Goal: Task Accomplishment & Management: Use online tool/utility

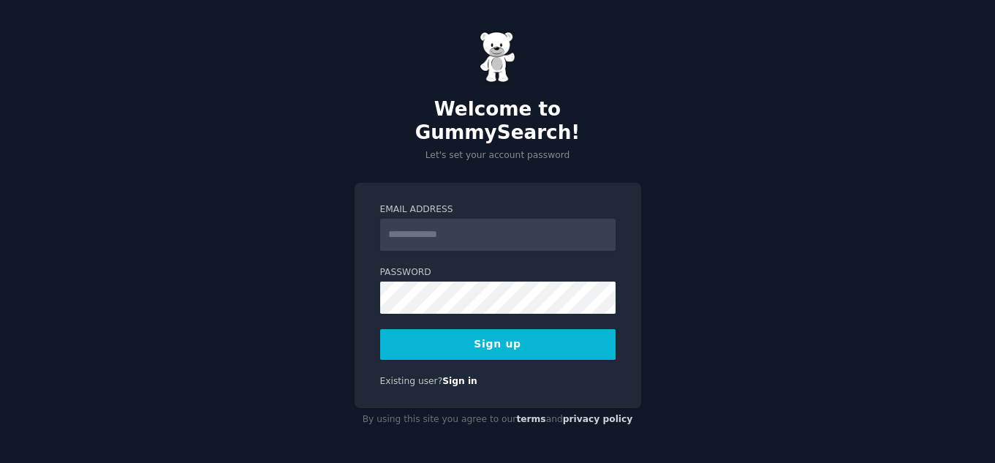
click at [524, 203] on label "Email Address" at bounding box center [497, 209] width 235 height 13
click at [524, 219] on input "Email Address" at bounding box center [497, 235] width 235 height 32
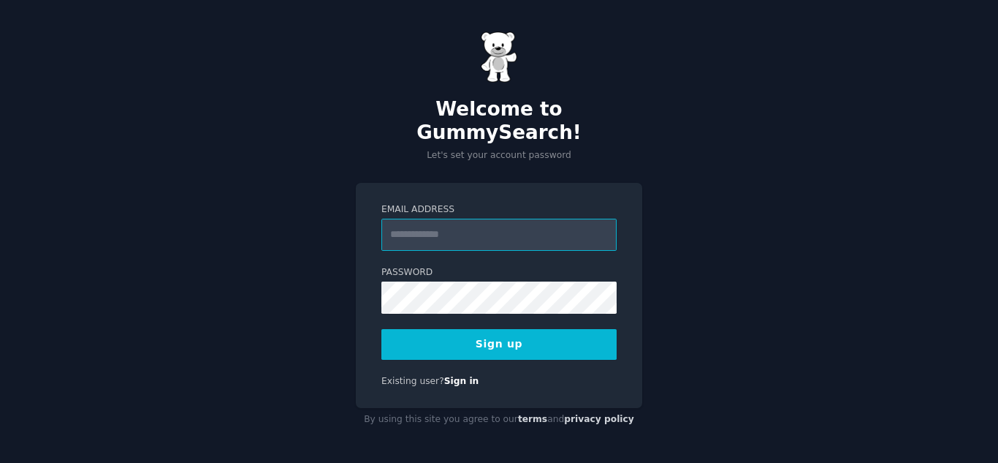
click at [523, 219] on input "Email Address" at bounding box center [499, 235] width 235 height 32
click at [532, 219] on input "Email Address" at bounding box center [499, 235] width 235 height 32
type input "**********"
click at [551, 338] on button "Sign up" at bounding box center [499, 344] width 235 height 31
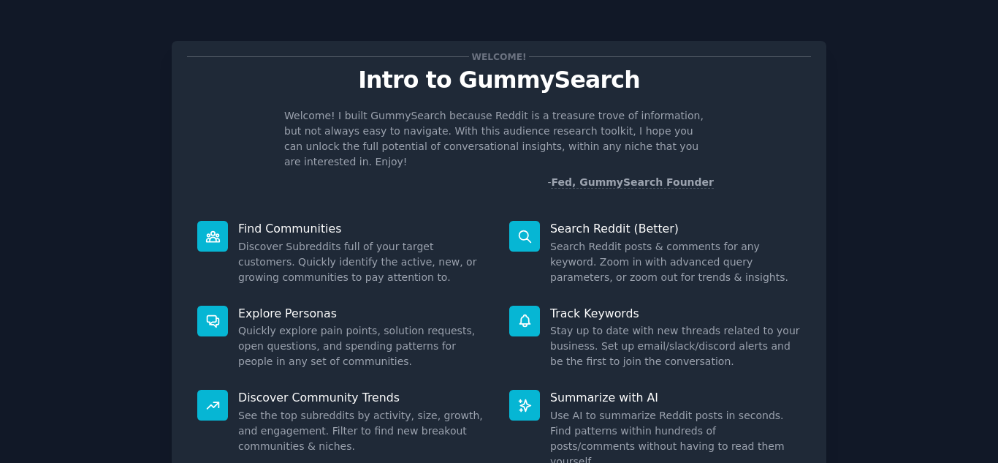
scroll to position [110, 0]
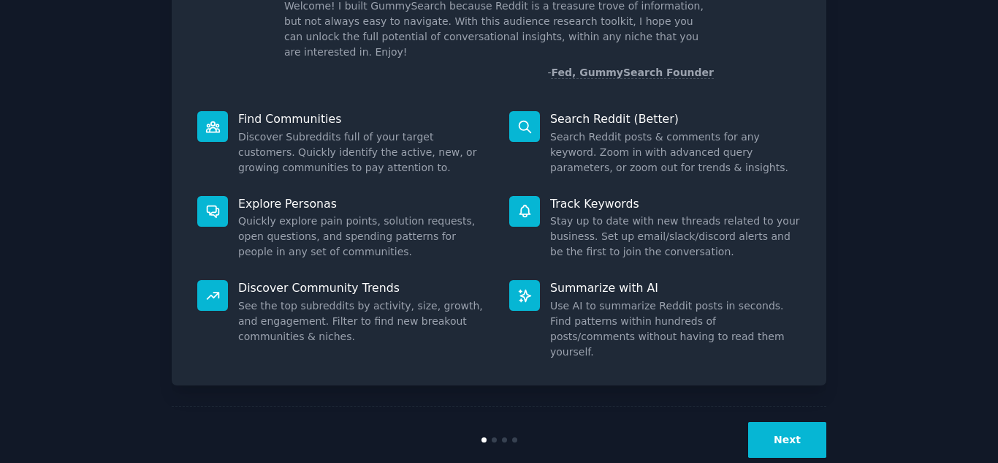
click at [751, 422] on div "Next" at bounding box center [717, 440] width 219 height 36
drag, startPoint x: 751, startPoint y: 402, endPoint x: 764, endPoint y: 403, distance: 13.2
click at [764, 422] on div "Next" at bounding box center [717, 440] width 219 height 36
click at [764, 422] on button "Next" at bounding box center [787, 440] width 78 height 36
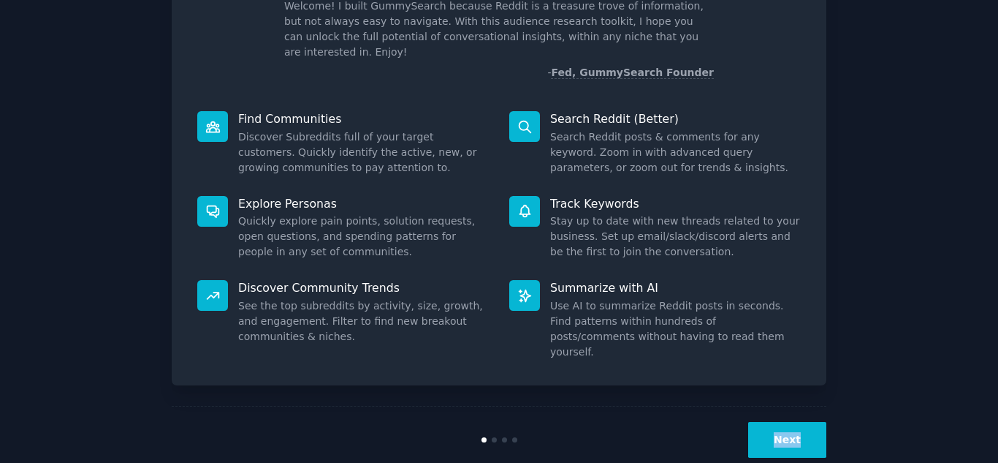
scroll to position [61, 0]
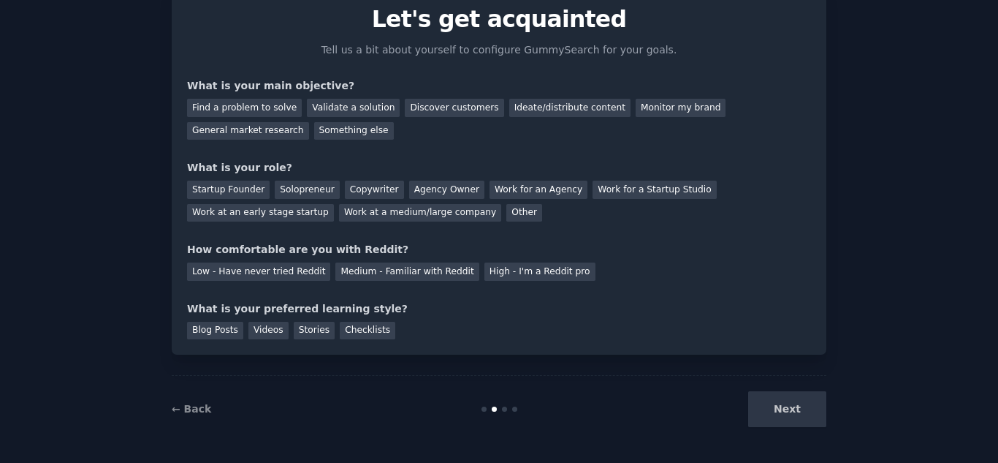
click at [764, 403] on div "Next" at bounding box center [717, 409] width 219 height 36
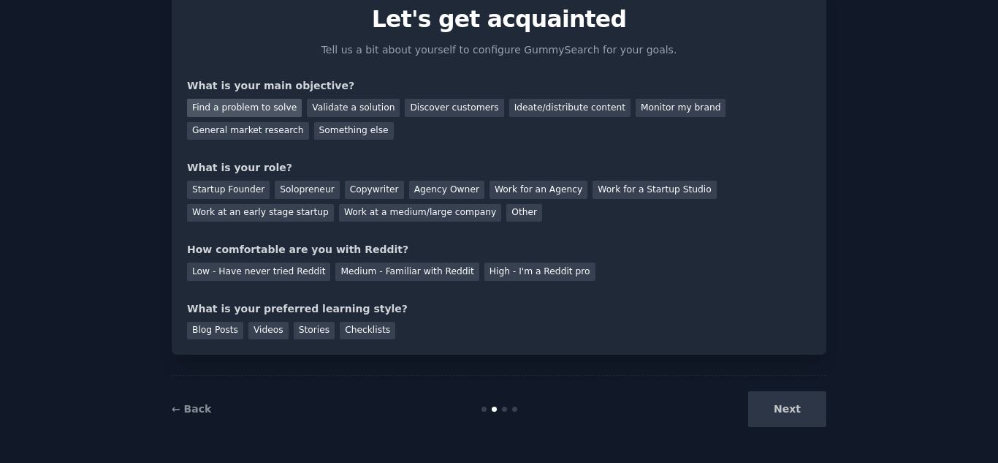
click at [219, 112] on div "Find a problem to solve" at bounding box center [244, 108] width 115 height 18
click at [249, 193] on div "Startup Founder" at bounding box center [228, 190] width 83 height 18
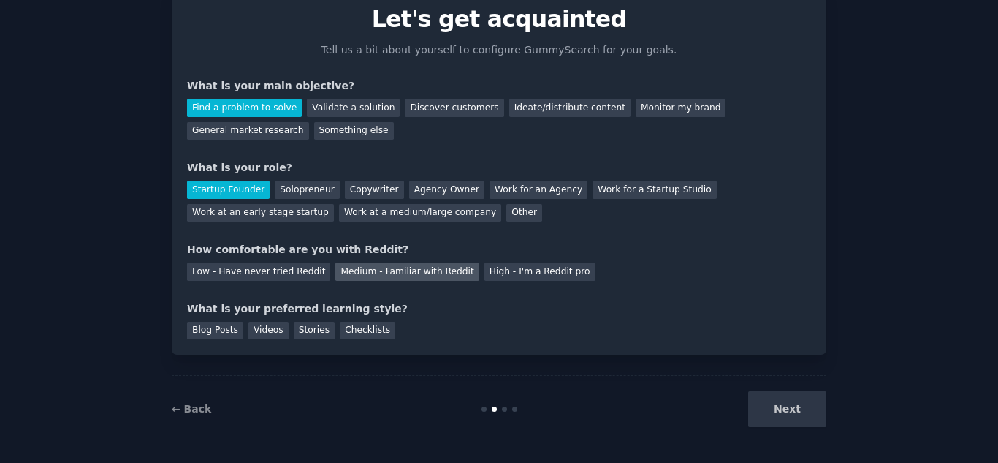
click at [418, 268] on div "Medium - Familiar with Reddit" at bounding box center [406, 271] width 143 height 18
click at [354, 330] on div "Checklists" at bounding box center [368, 331] width 56 height 18
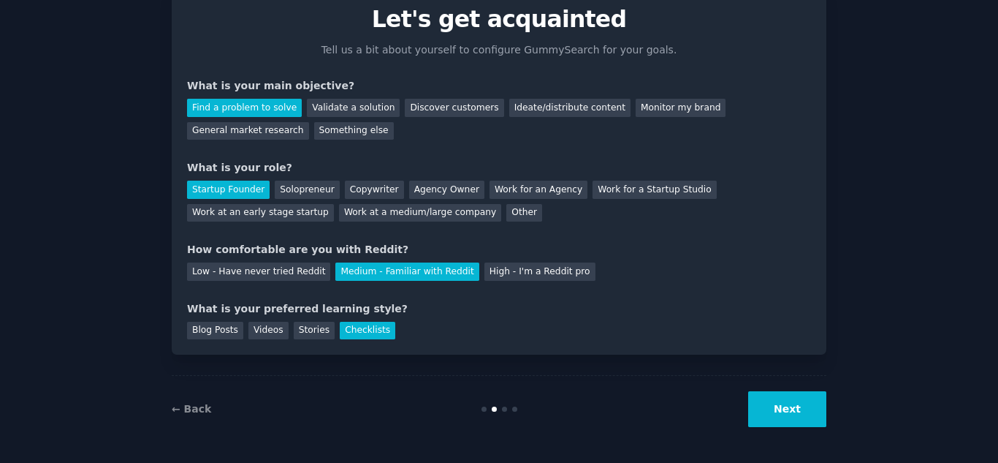
click at [786, 411] on button "Next" at bounding box center [787, 409] width 78 height 36
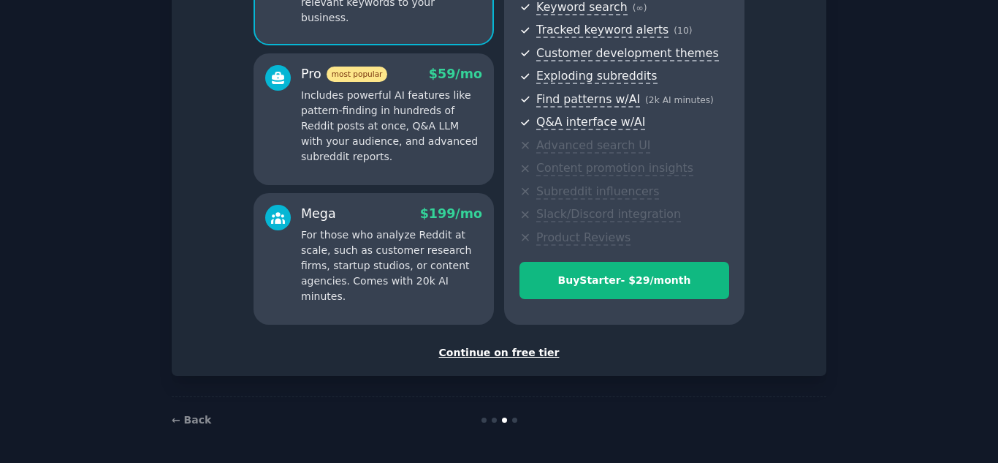
scroll to position [216, 0]
click at [503, 356] on div "Continue on free tier" at bounding box center [499, 353] width 624 height 15
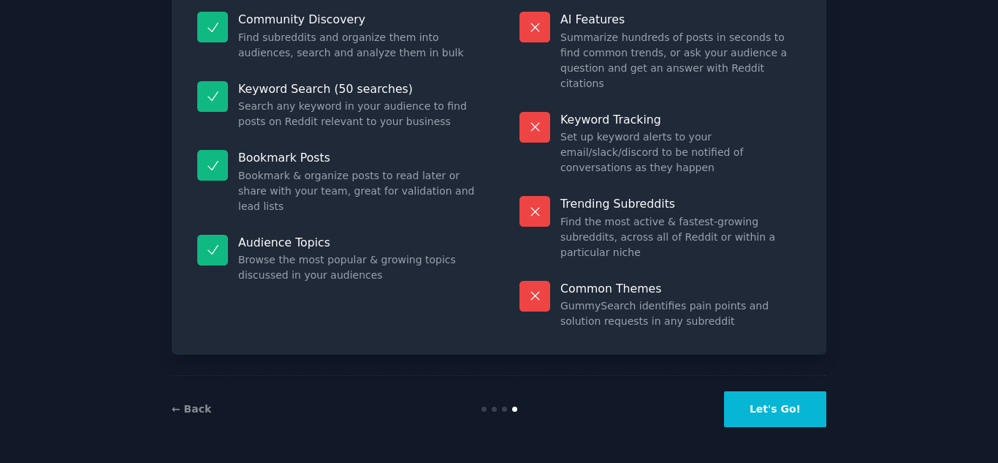
scroll to position [107, 0]
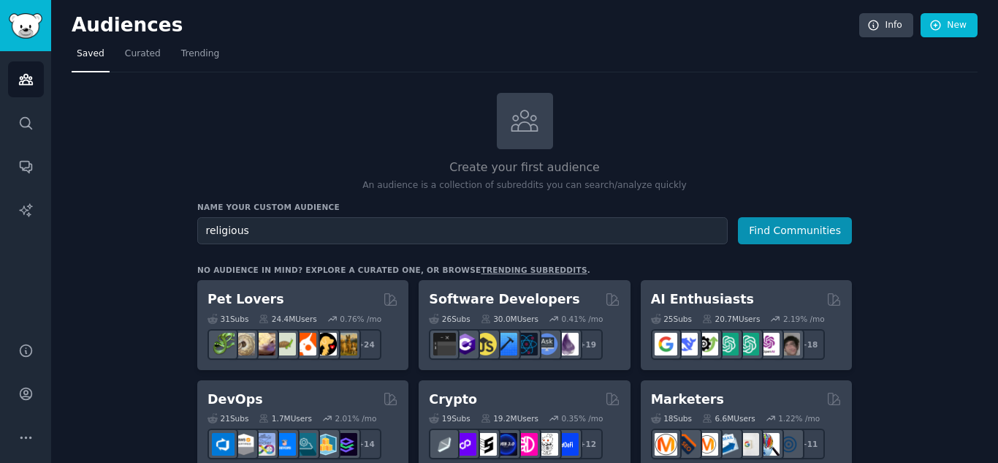
click at [738, 217] on button "Find Communities" at bounding box center [795, 230] width 114 height 27
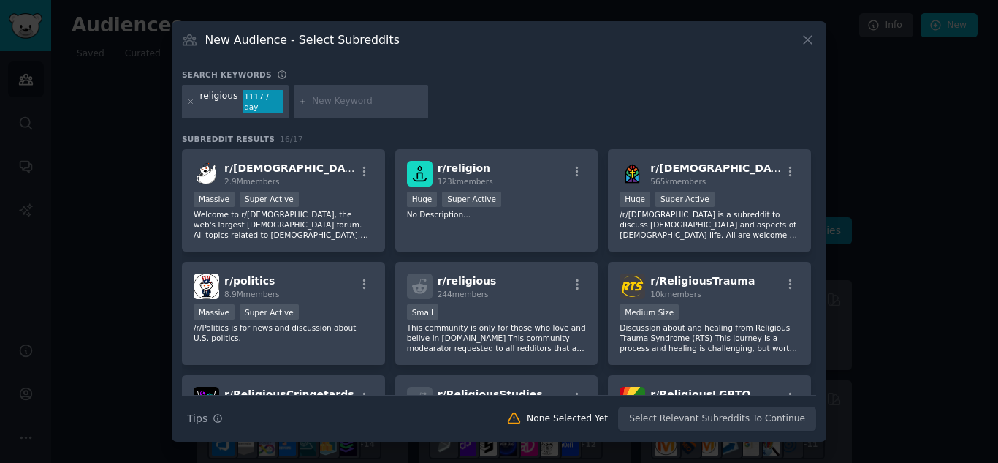
click at [810, 41] on icon at bounding box center [807, 39] width 15 height 15
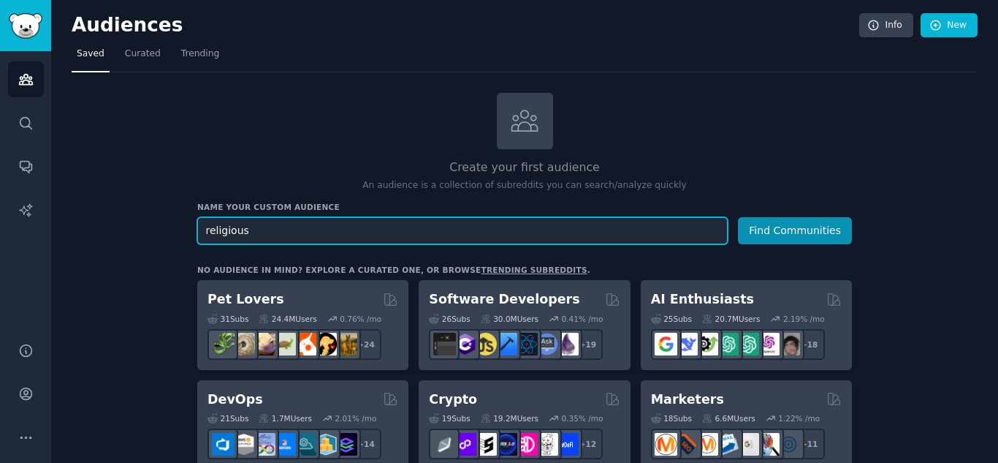
drag, startPoint x: 327, startPoint y: 235, endPoint x: 84, endPoint y: 248, distance: 243.0
type input "jesus"
click at [738, 217] on button "Find Communities" at bounding box center [795, 230] width 114 height 27
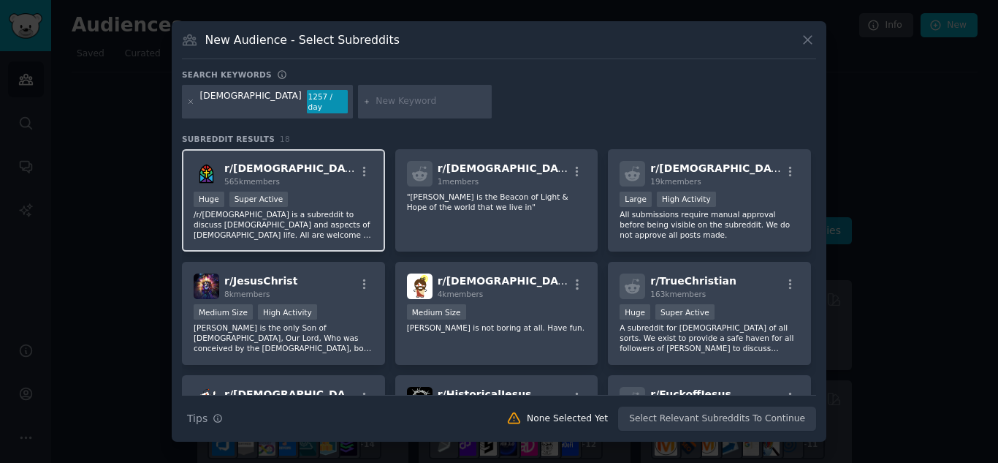
click at [308, 191] on div "Huge Super Active" at bounding box center [284, 200] width 180 height 18
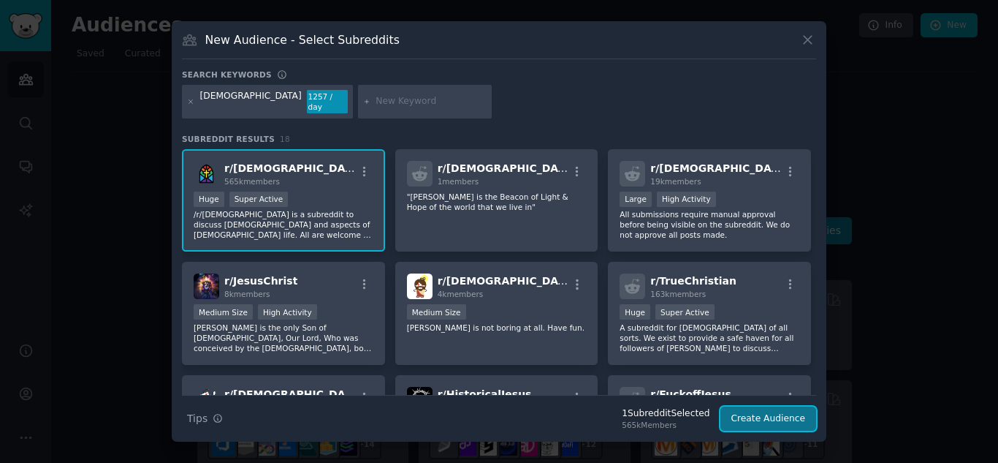
click at [772, 414] on button "Create Audience" at bounding box center [769, 418] width 96 height 25
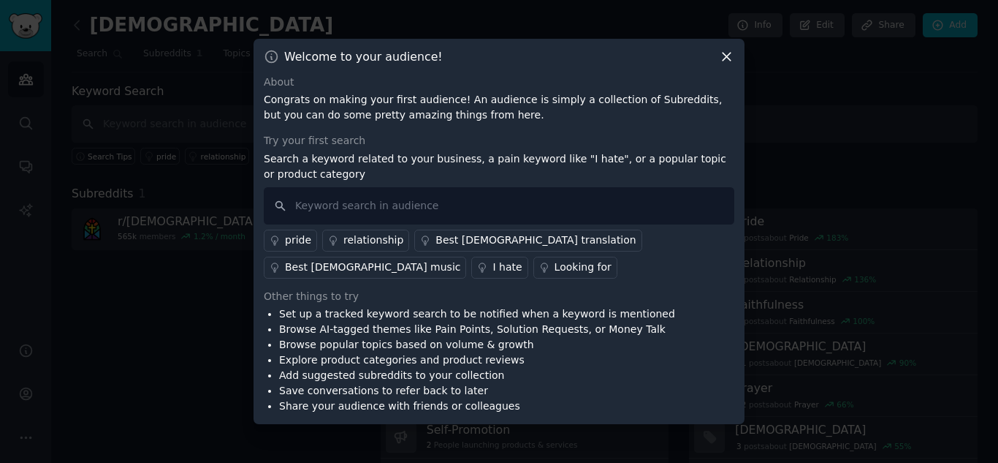
click at [726, 51] on icon at bounding box center [726, 56] width 15 height 15
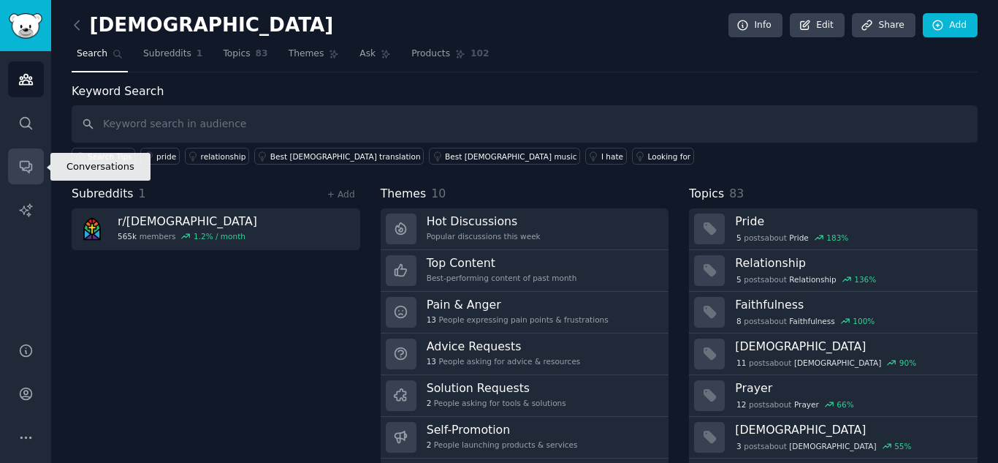
click at [26, 165] on icon "Sidebar" at bounding box center [25, 166] width 15 height 15
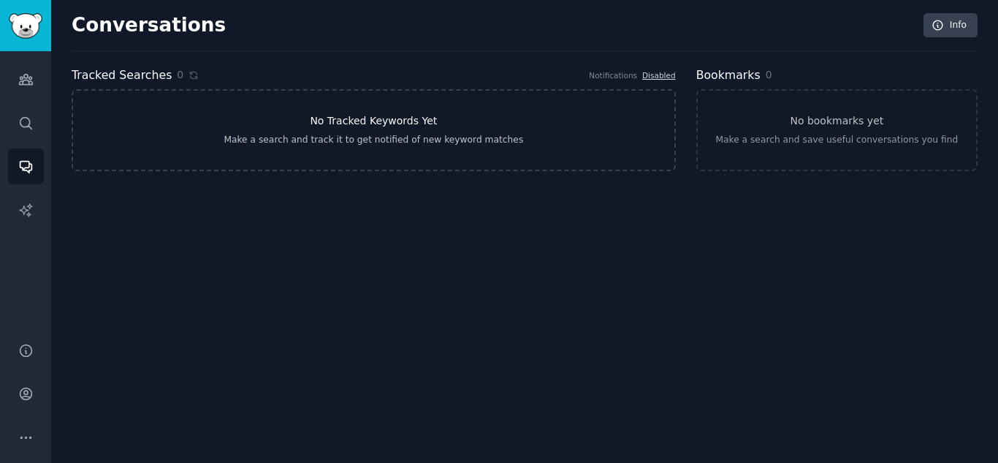
click at [263, 107] on link "No Tracked Keywords Yet Make a search and track it to get notified of new keywo…" at bounding box center [374, 130] width 604 height 82
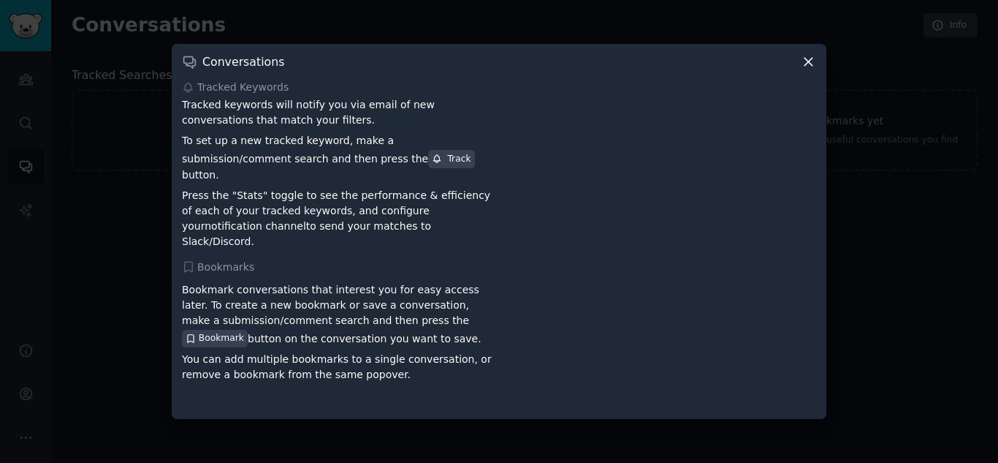
click at [800, 69] on div "Conversations" at bounding box center [499, 61] width 634 height 15
click at [812, 66] on icon at bounding box center [809, 62] width 8 height 8
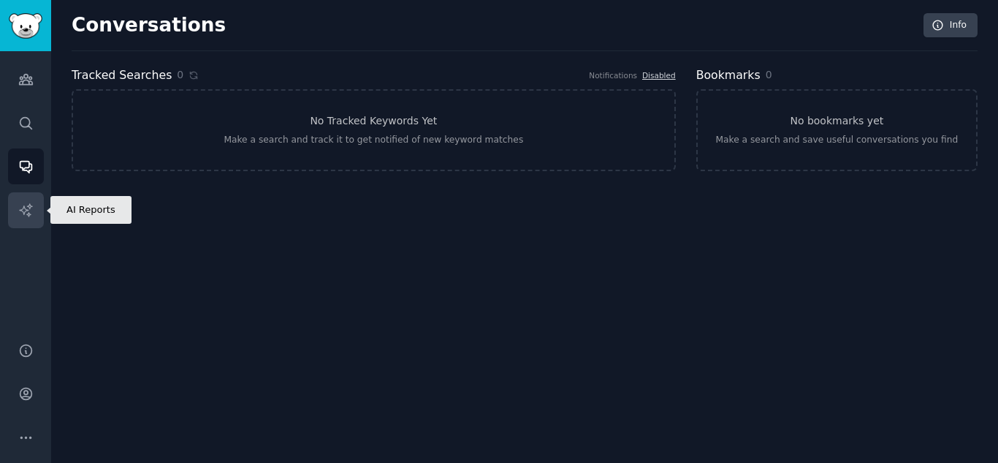
click at [31, 210] on icon "Sidebar" at bounding box center [25, 209] width 15 height 15
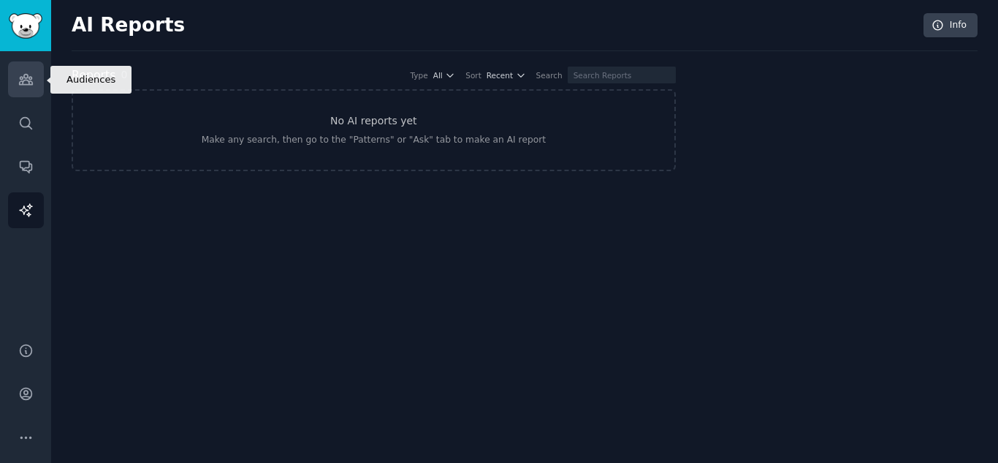
click at [23, 79] on icon "Sidebar" at bounding box center [25, 79] width 15 height 15
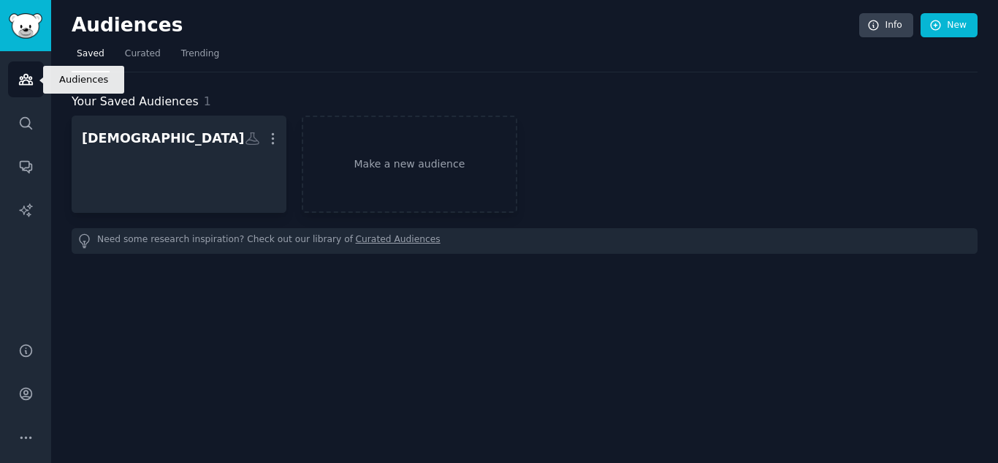
click at [23, 79] on icon "Sidebar" at bounding box center [25, 79] width 15 height 15
click at [37, 77] on link "Audiences" at bounding box center [26, 79] width 36 height 36
click at [37, 73] on link "Audiences" at bounding box center [26, 79] width 36 height 36
click at [20, 75] on icon "Sidebar" at bounding box center [25, 79] width 15 height 15
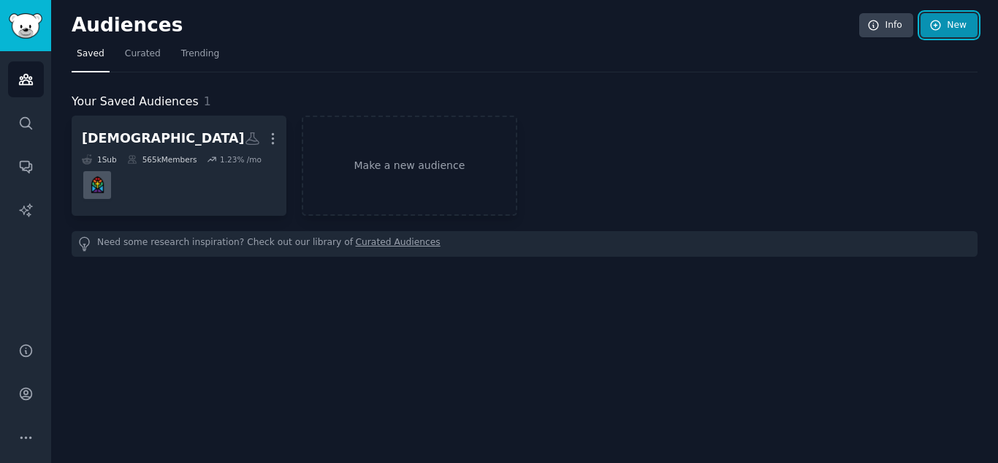
click at [927, 25] on link "New" at bounding box center [949, 25] width 57 height 25
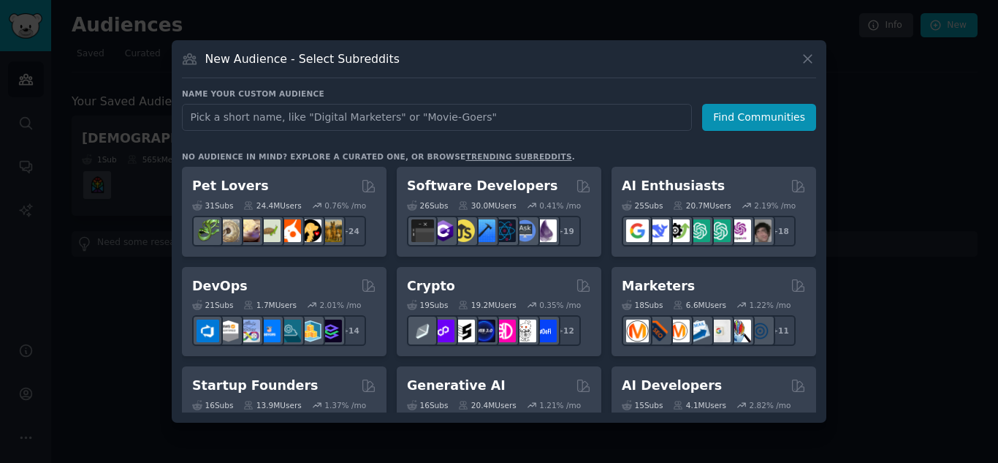
click at [939, 115] on div at bounding box center [499, 231] width 998 height 463
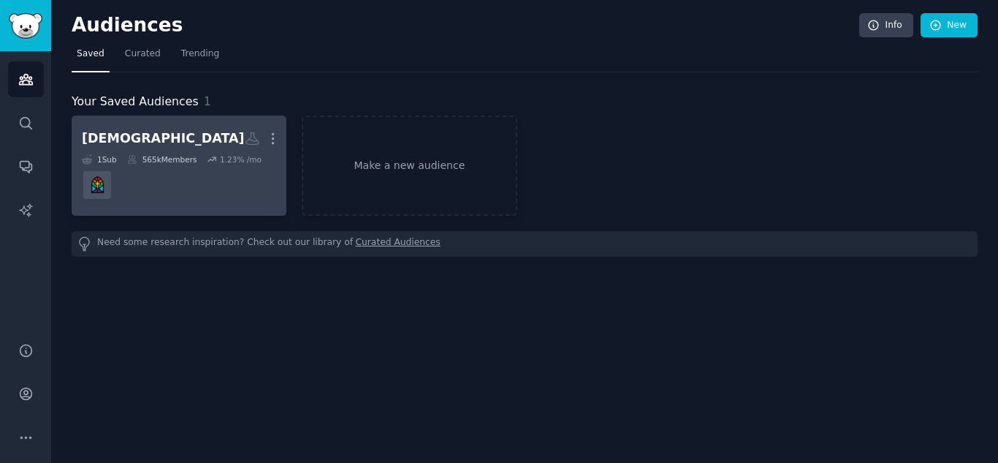
click at [98, 137] on div "jesus" at bounding box center [163, 138] width 163 height 18
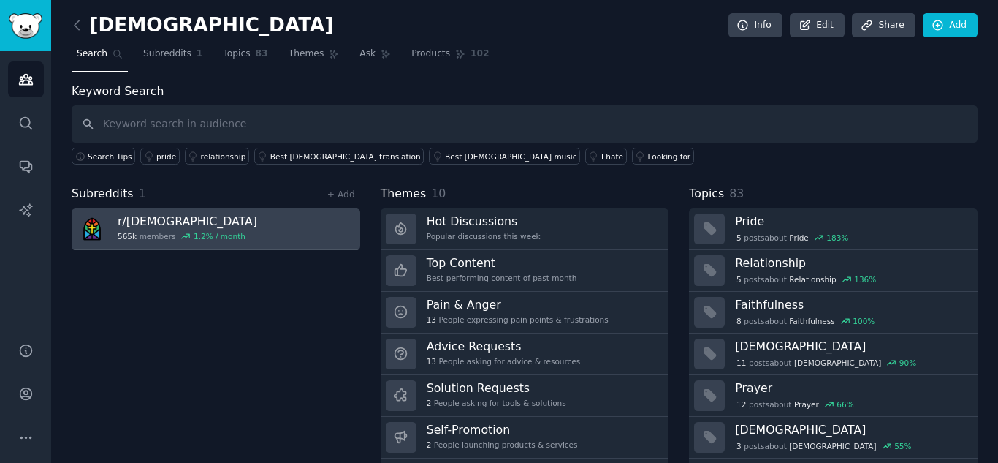
click at [235, 225] on link "r/ Christianity 565k members 1.2 % / month" at bounding box center [216, 229] width 289 height 42
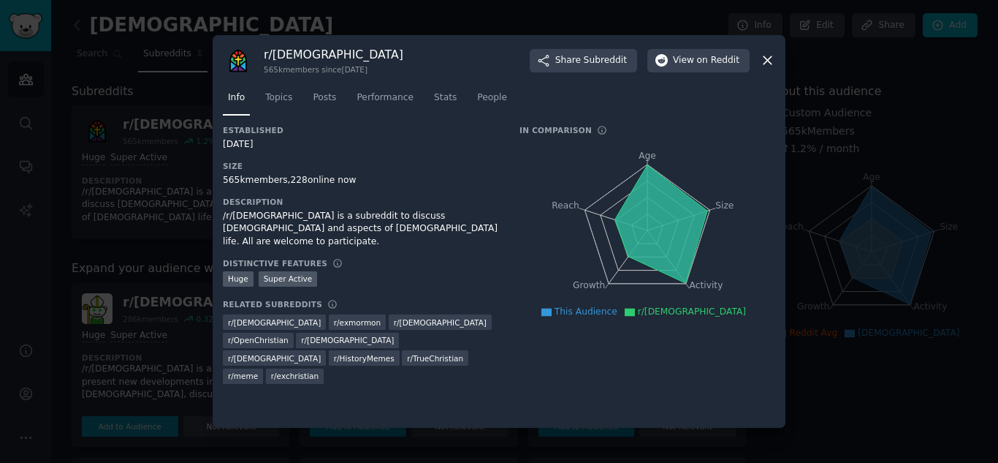
click at [765, 57] on icon at bounding box center [767, 60] width 15 height 15
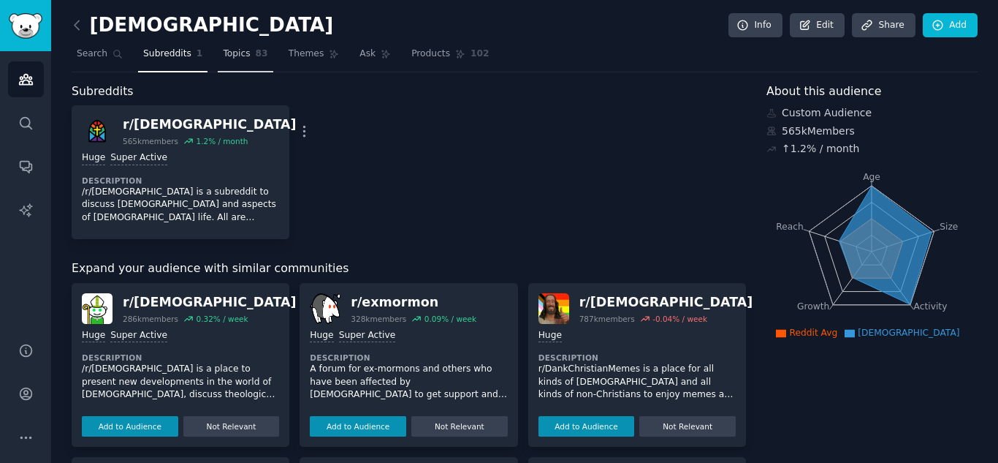
click at [237, 52] on span "Topics" at bounding box center [236, 54] width 27 height 13
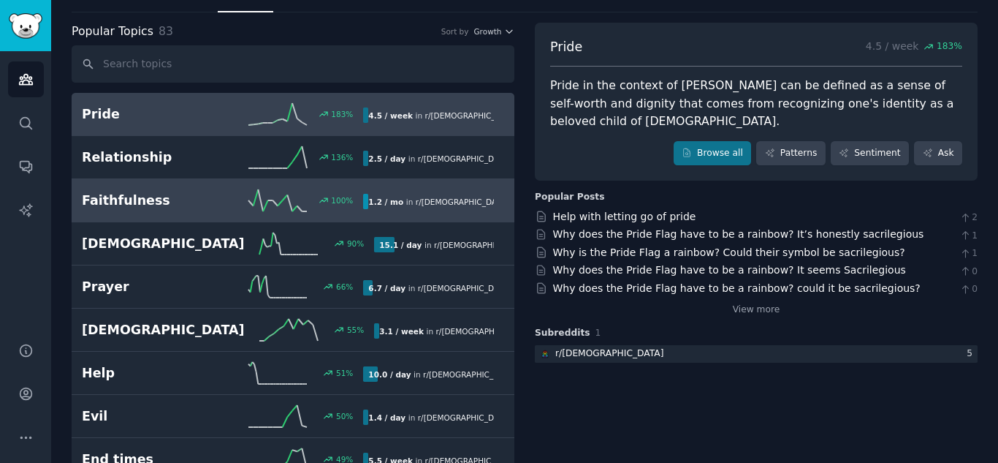
scroll to position [57, 0]
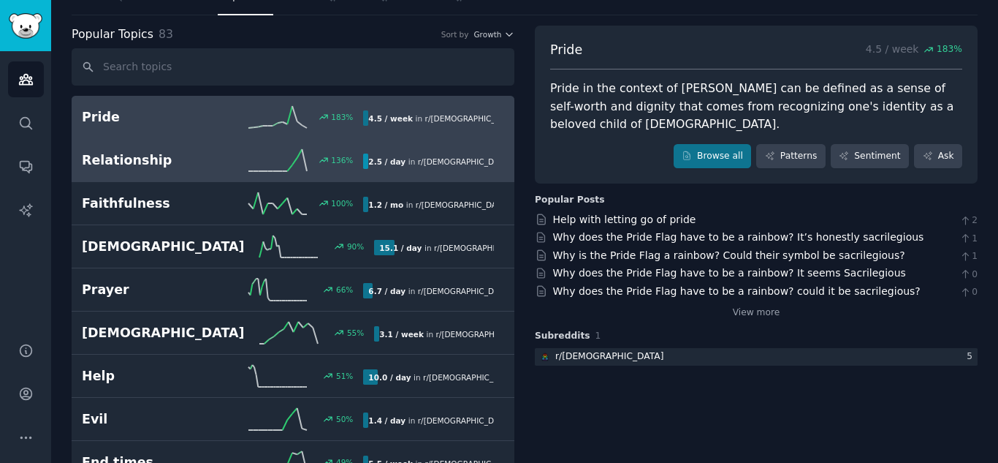
click at [82, 160] on h2 "Relationship" at bounding box center [152, 160] width 141 height 18
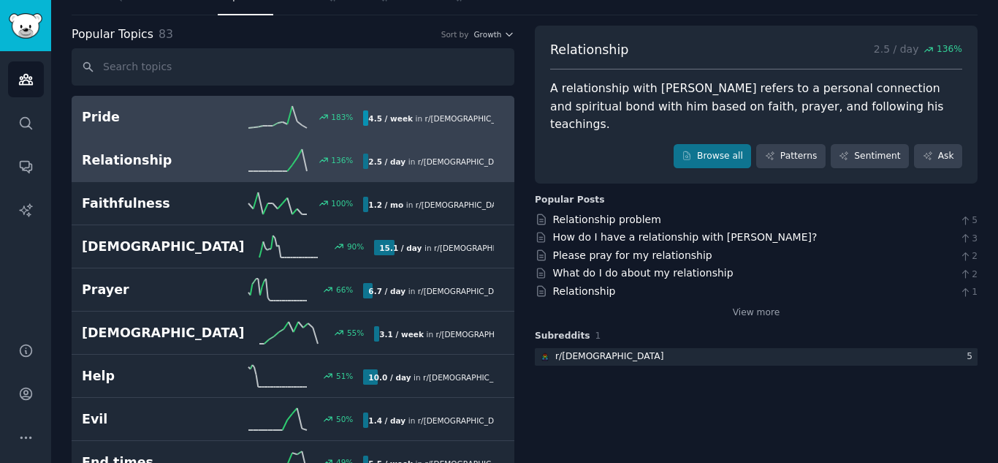
click at [209, 121] on h2 "Pride" at bounding box center [152, 117] width 141 height 18
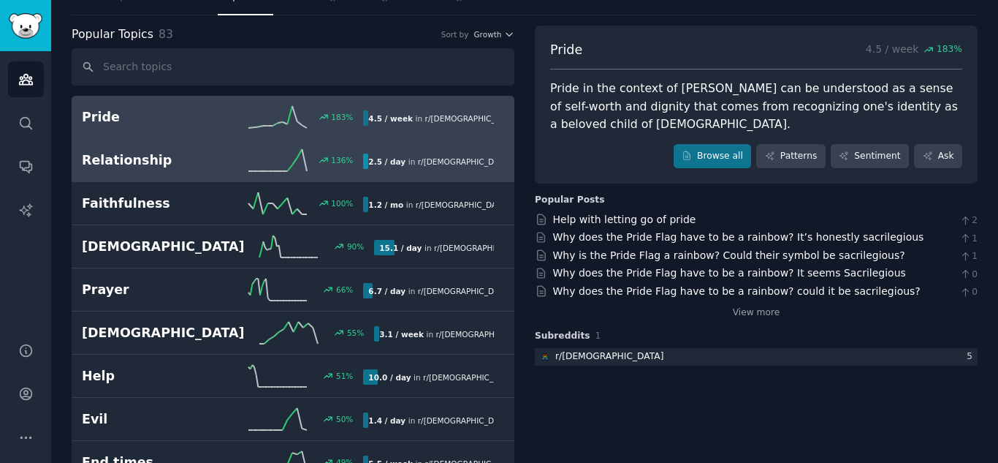
click at [243, 151] on div "136 %" at bounding box center [293, 160] width 141 height 22
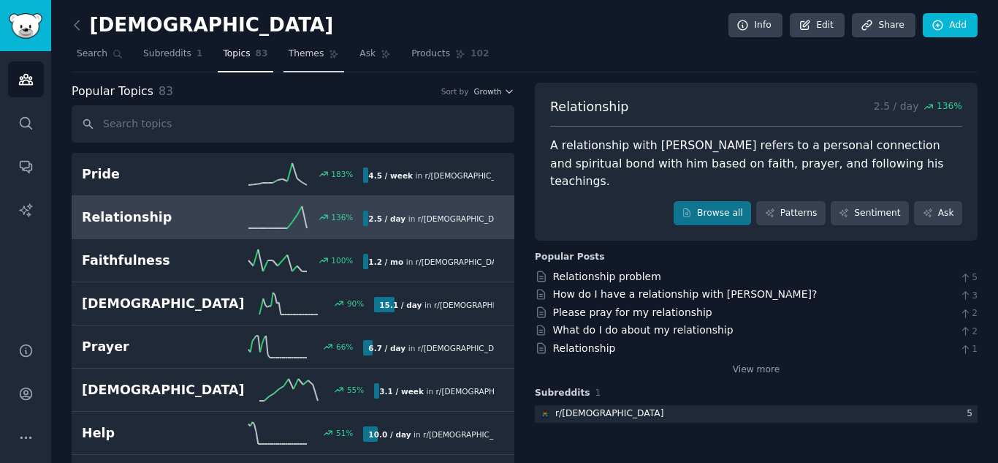
drag, startPoint x: 295, startPoint y: 41, endPoint x: 298, endPoint y: 49, distance: 8.8
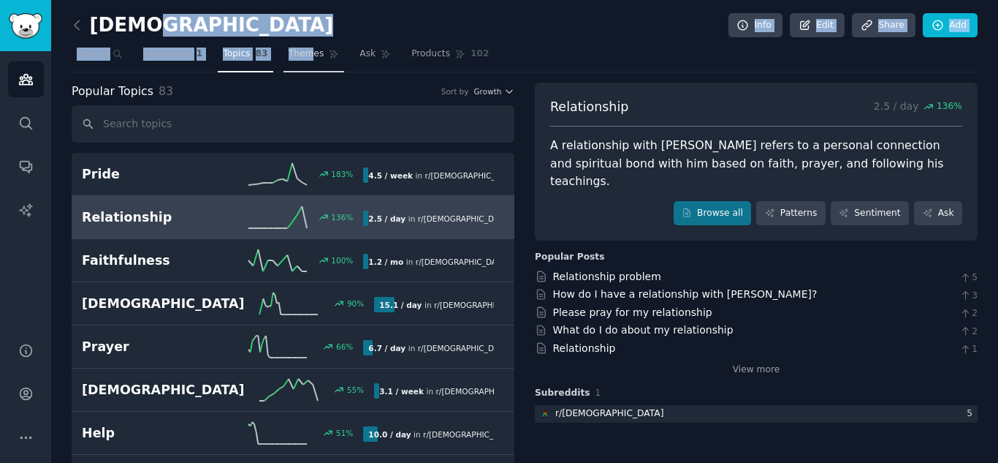
click at [298, 49] on span "Themes" at bounding box center [307, 54] width 36 height 13
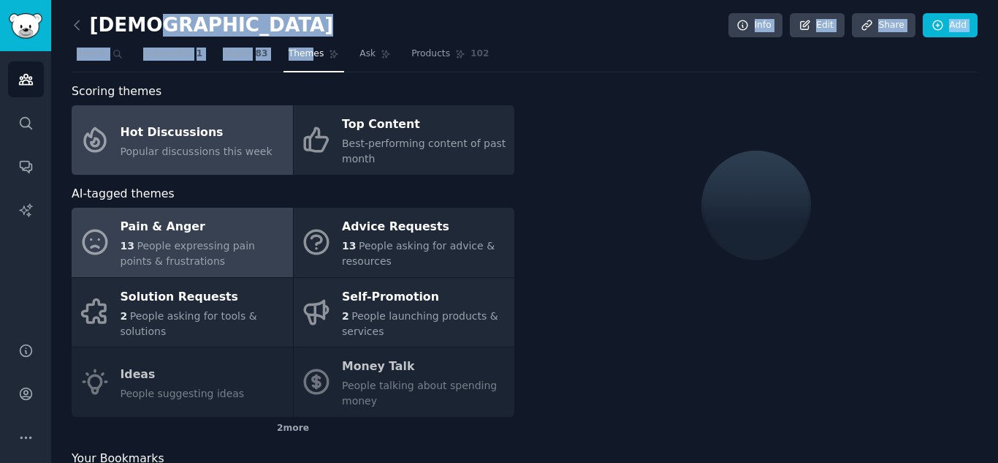
click at [244, 256] on div "13 People expressing pain points & frustrations" at bounding box center [203, 253] width 165 height 31
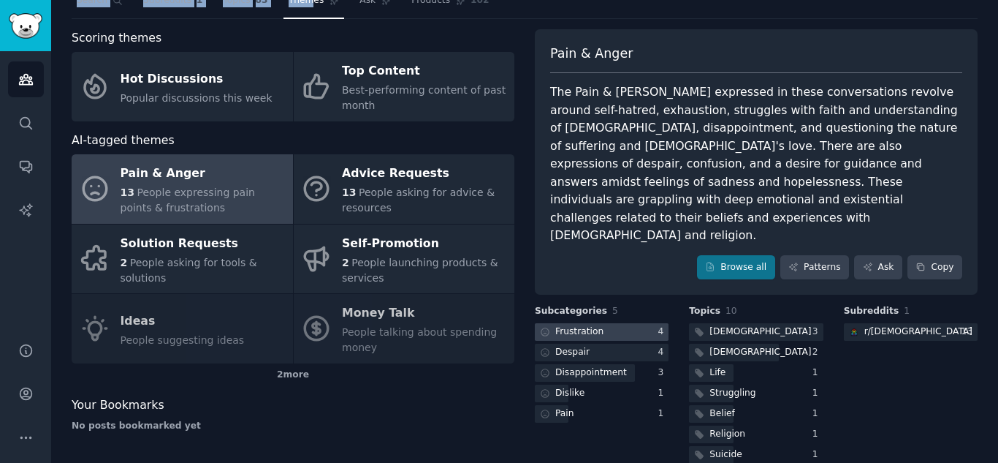
scroll to position [103, 0]
